Goal: Check status: Check status

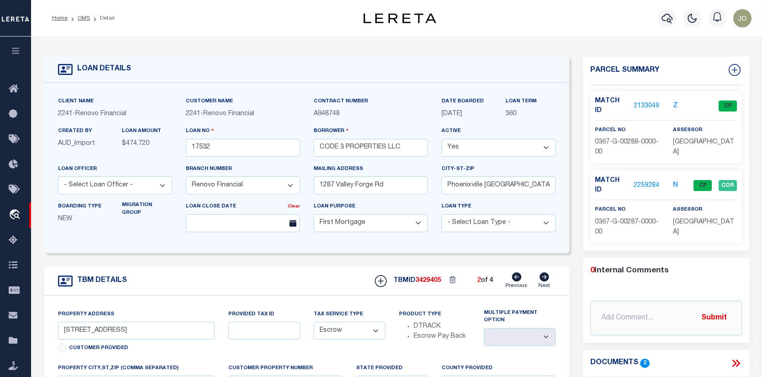
select select "25066"
select select "10"
select select "Escrow"
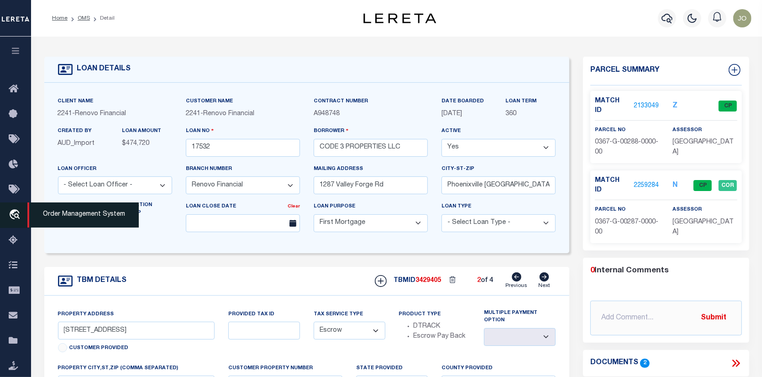
click at [14, 211] on icon "travel_explore" at bounding box center [16, 215] width 15 height 12
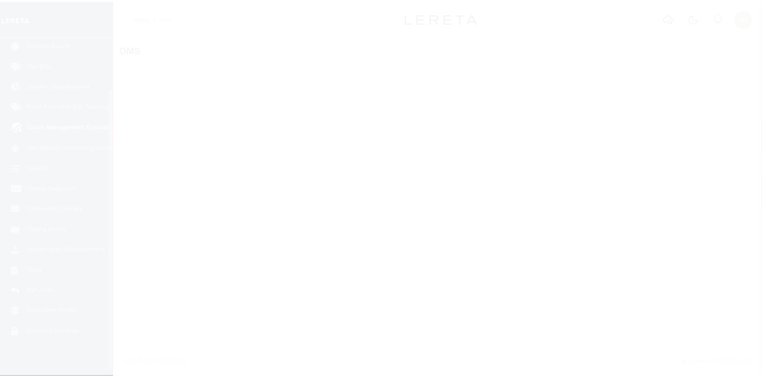
scroll to position [66, 0]
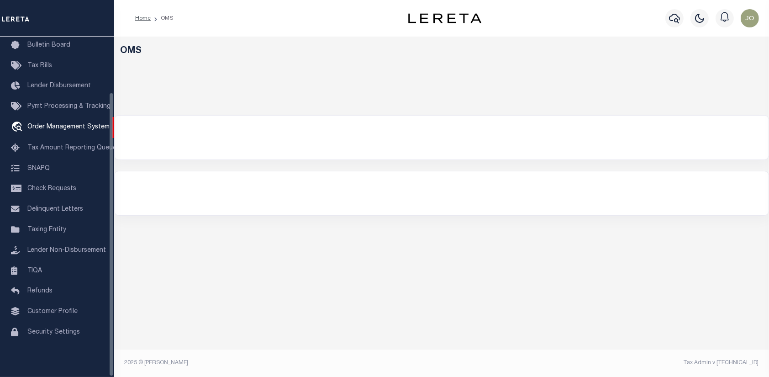
select select "200"
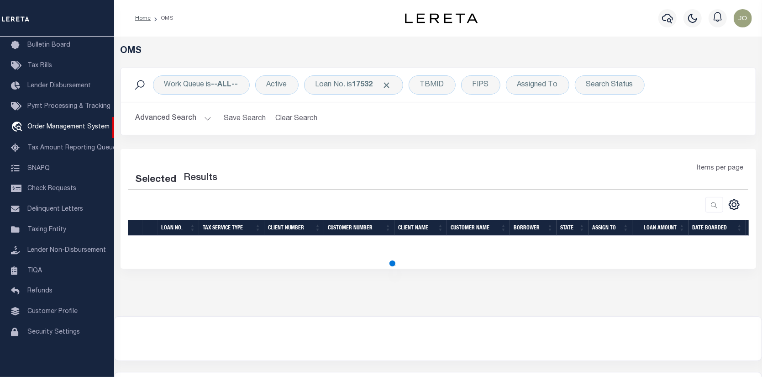
select select "200"
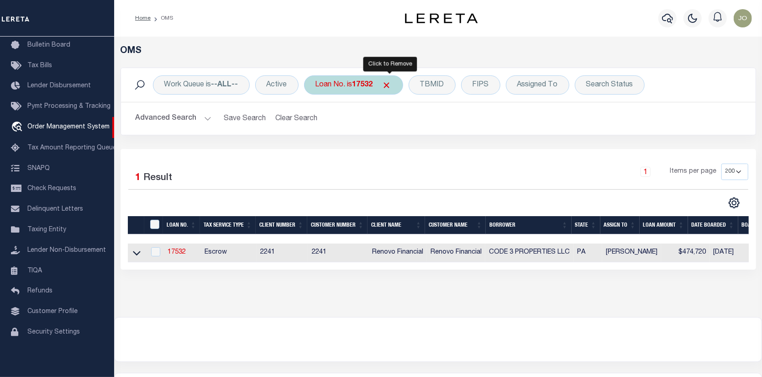
click at [387, 82] on span "Click to Remove" at bounding box center [387, 85] width 10 height 10
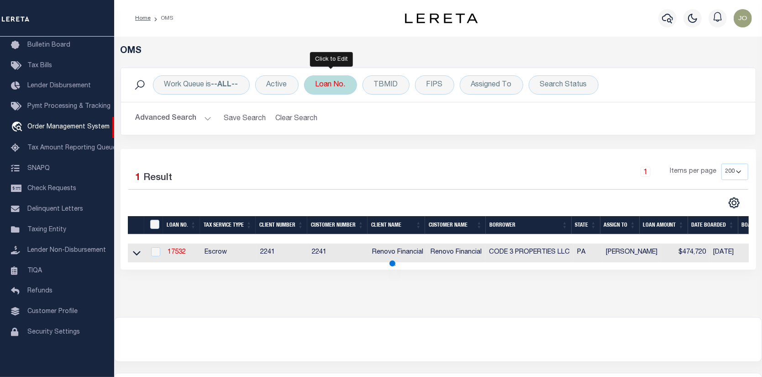
click at [332, 83] on div "Loan No." at bounding box center [330, 84] width 53 height 19
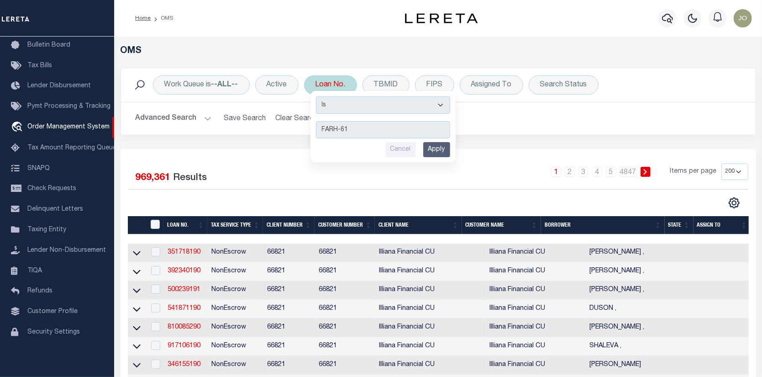
type input "FARH-61"
click at [433, 149] on input "Apply" at bounding box center [436, 149] width 27 height 15
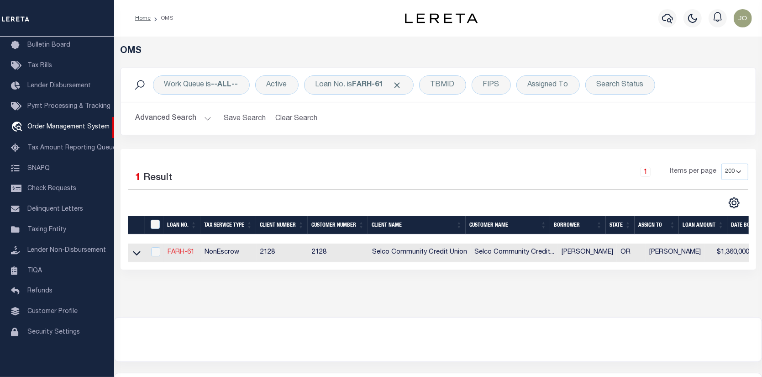
click at [190, 251] on link "FARH-61" at bounding box center [181, 252] width 27 height 6
type input "FARH-61"
type input "[PERSON_NAME]"
select select
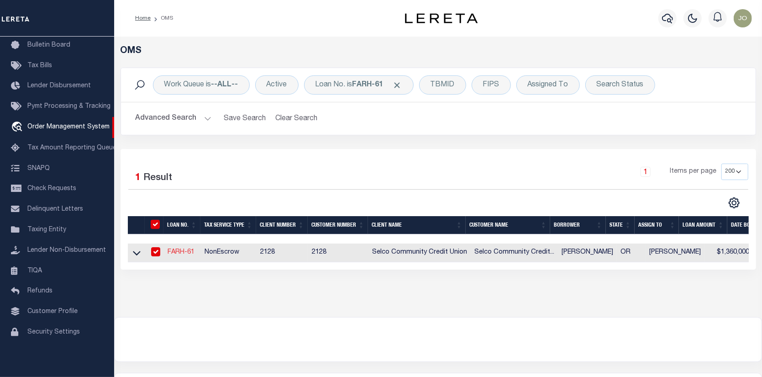
select select
select select "NonEscrow"
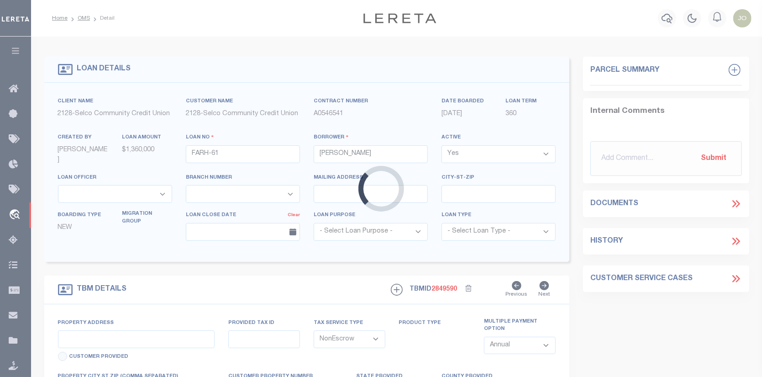
type input "[STREET_ADDRESS] & [STREET_ADDRESS]"
type input "[GEOGRAPHIC_DATA] OR 97478"
type input "OR"
select select "5008"
select select "2473"
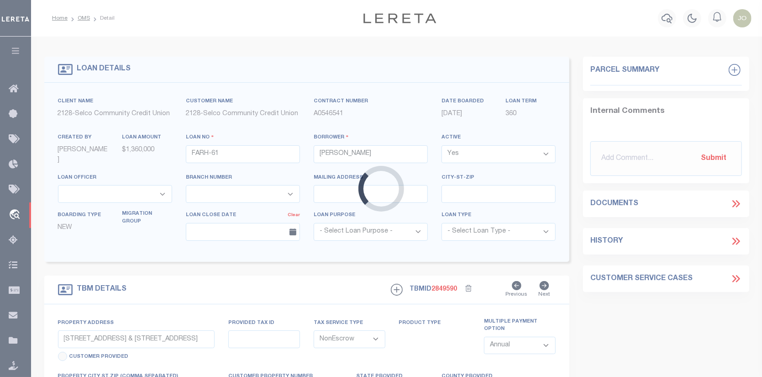
select select "3"
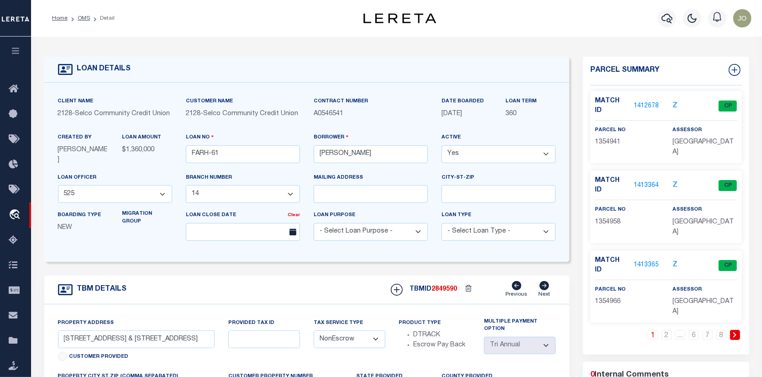
click at [649, 101] on link "1412678" at bounding box center [647, 106] width 26 height 10
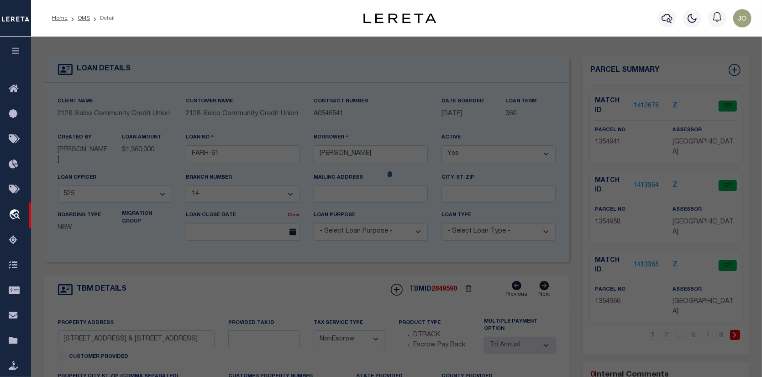
checkbox input "false"
select select "CP"
type input "KJESSLER MICHAEL B"
select select
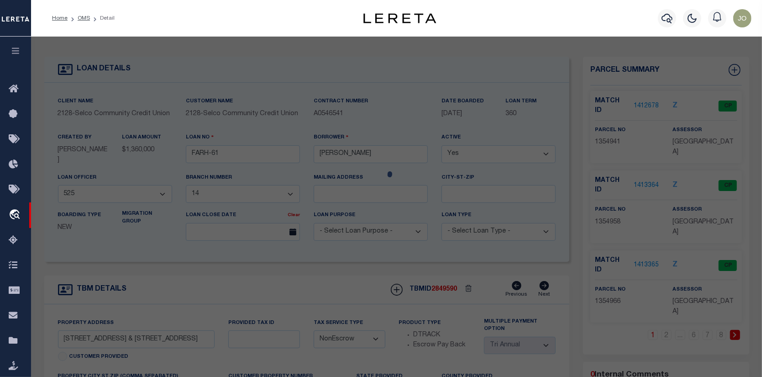
type input "103 S 67TH ST"
checkbox input "false"
type input "SPRINGFILED OR 97478"
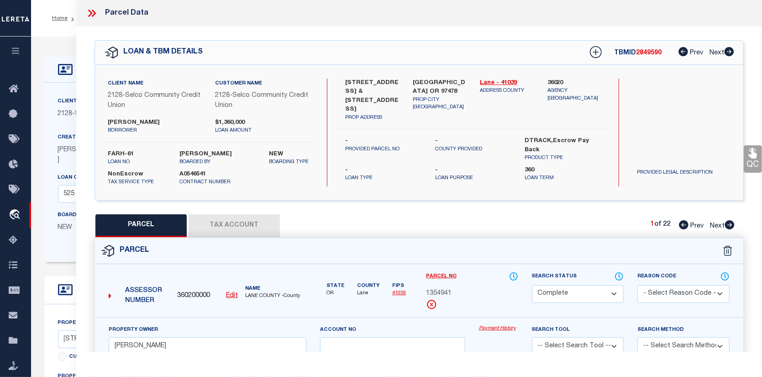
click at [487, 327] on link "Payment History" at bounding box center [498, 329] width 39 height 8
click at [197, 219] on button "Tax Account" at bounding box center [234, 225] width 91 height 23
select select "100"
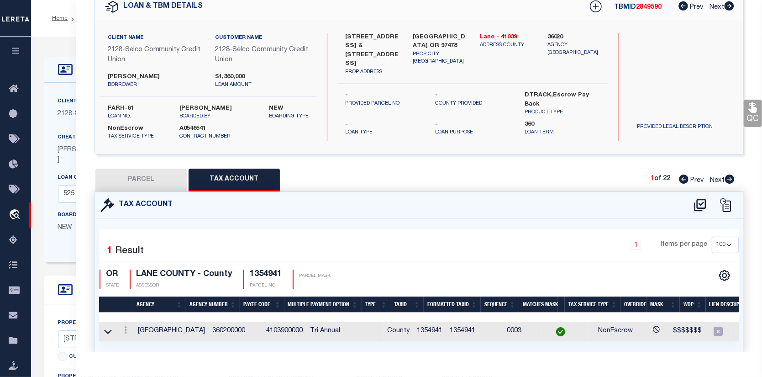
scroll to position [0, 53]
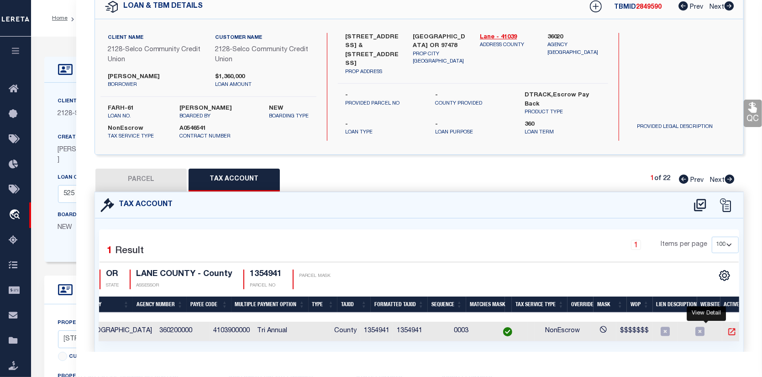
click at [729, 334] on icon "" at bounding box center [732, 331] width 7 height 7
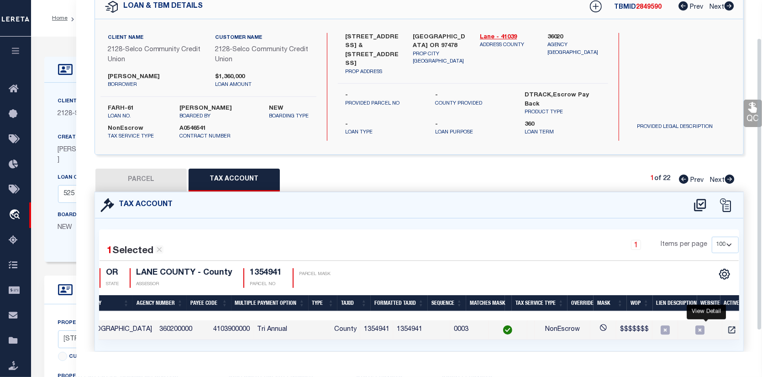
click at [726, 326] on link "" at bounding box center [732, 329] width 12 height 6
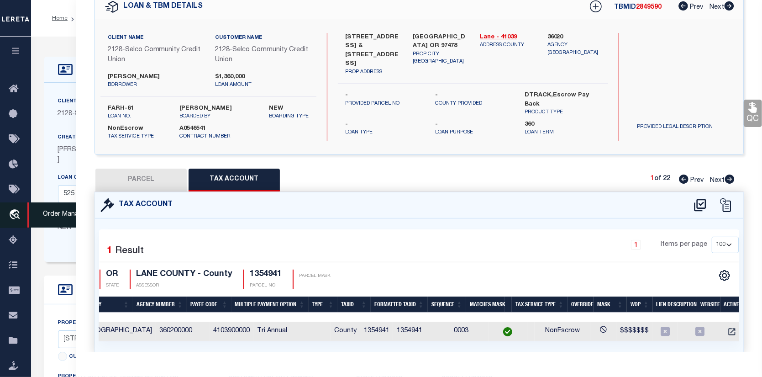
click at [13, 213] on icon "travel_explore" at bounding box center [16, 215] width 15 height 12
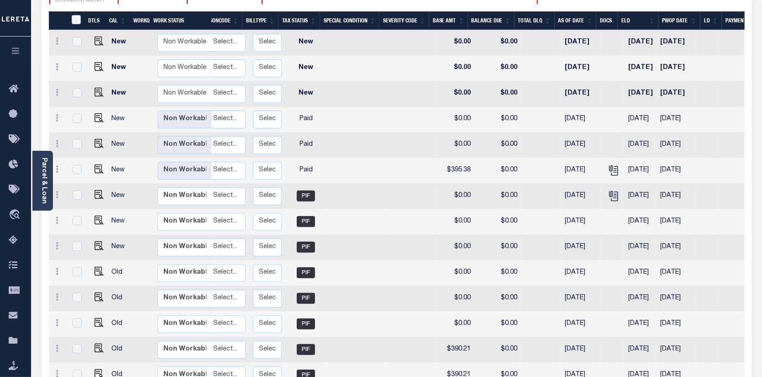
scroll to position [108, 0]
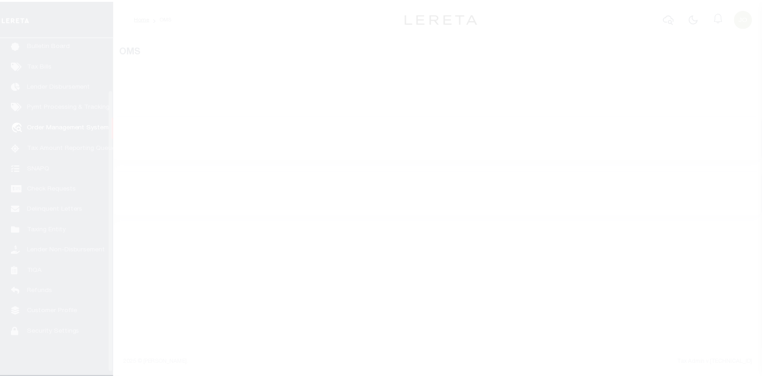
scroll to position [66, 0]
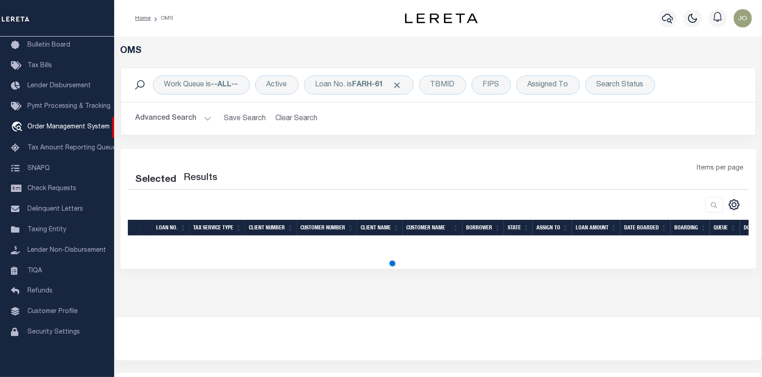
select select "200"
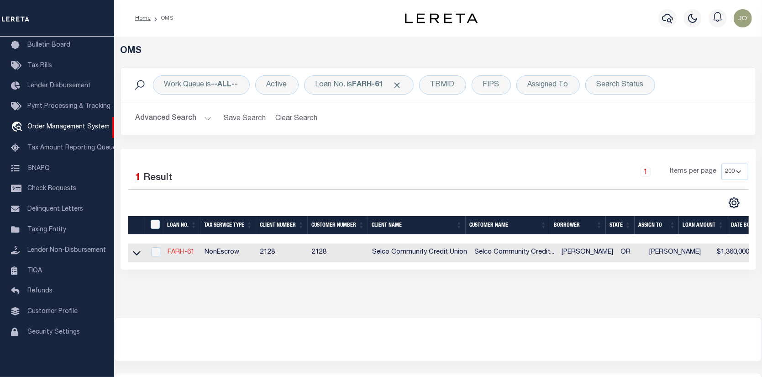
click at [182, 252] on link "FARH-61" at bounding box center [181, 252] width 27 height 6
type input "FARH-61"
type input "[PERSON_NAME]"
select select
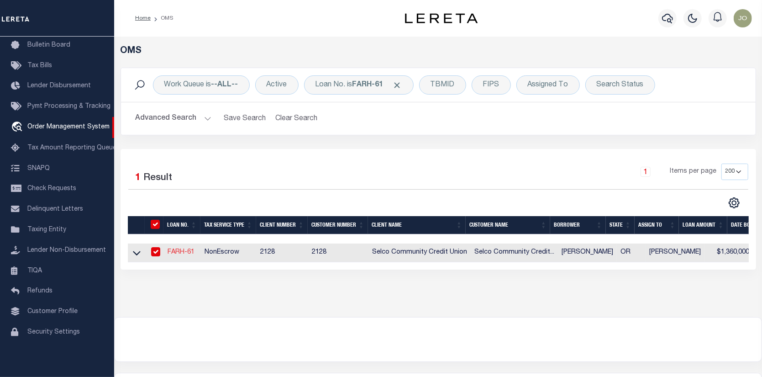
select select
select select "NonEscrow"
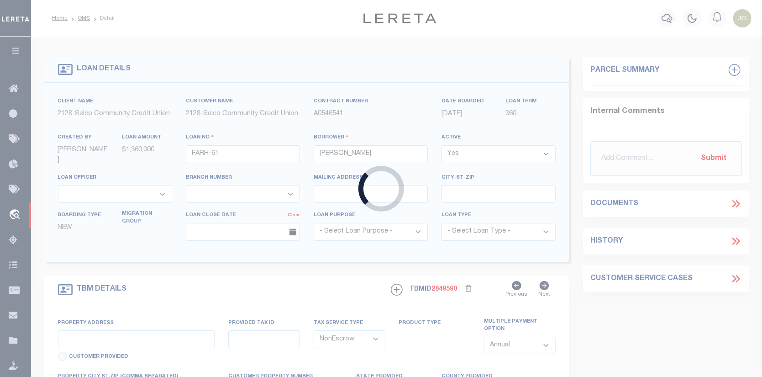
type input "[STREET_ADDRESS] & [STREET_ADDRESS]"
type input "[GEOGRAPHIC_DATA] OR 97478"
type input "OR"
select select "5008"
select select "2473"
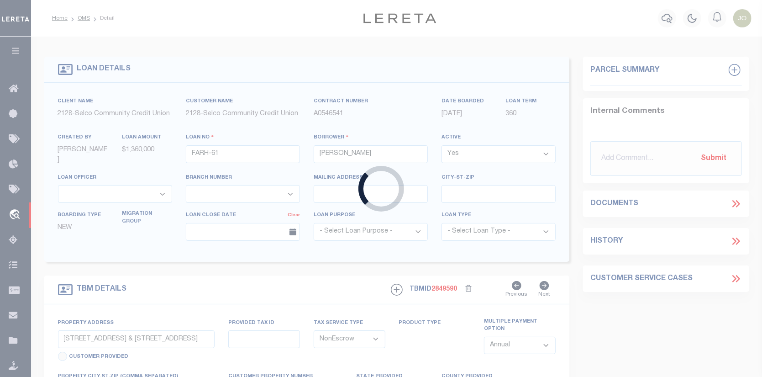
select select "3"
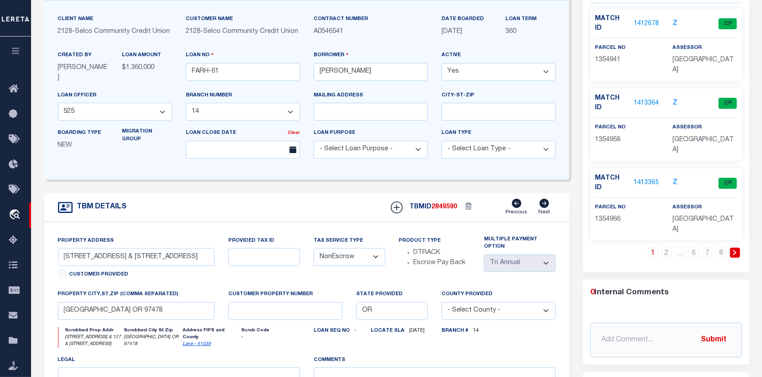
scroll to position [91, 0]
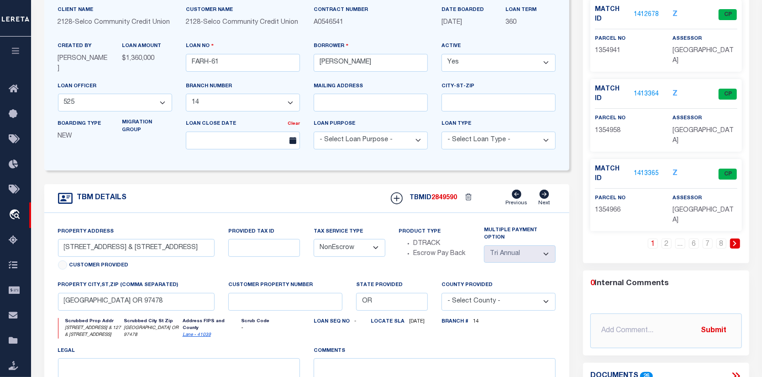
click at [652, 90] on link "1413364" at bounding box center [647, 95] width 26 height 10
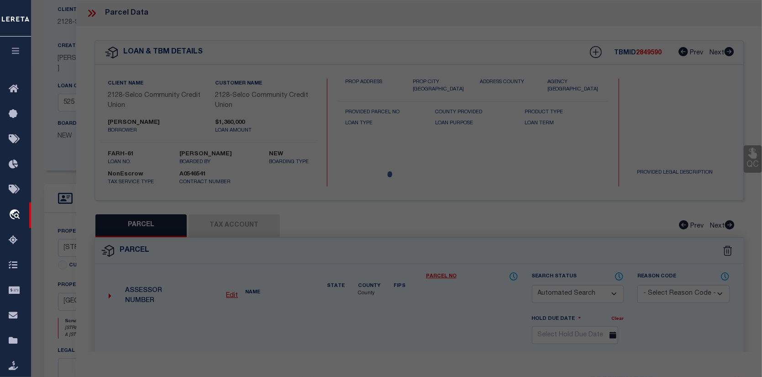
checkbox input "false"
select select "CP"
type input "KJESSLER MICHAEL B"
select select
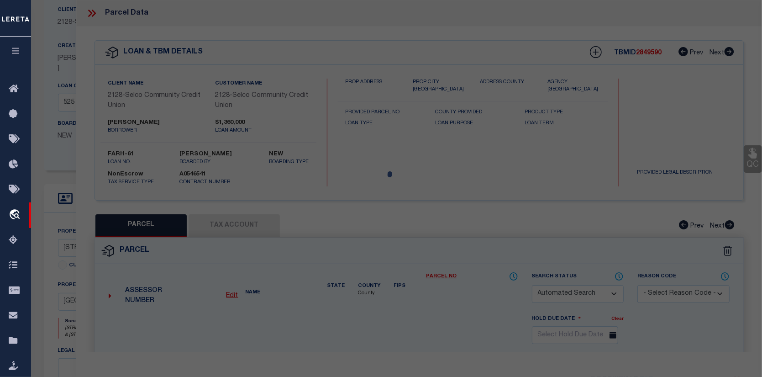
type input "105 S 67TH ST"
checkbox input "false"
type input "SPRINGFILED OR 97478"
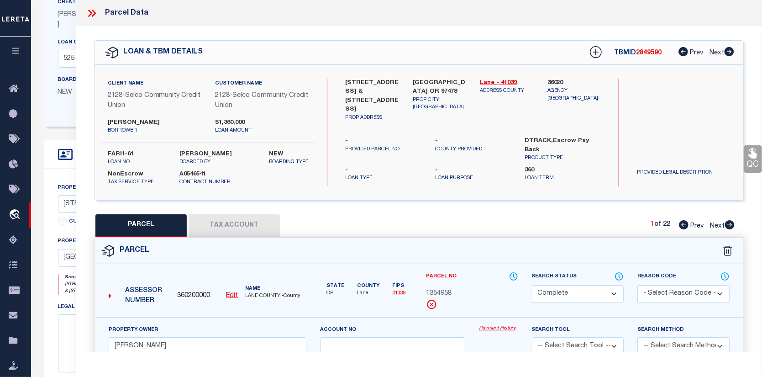
scroll to position [137, 0]
click at [500, 327] on link "Payment History" at bounding box center [498, 329] width 39 height 8
